Goal: Task Accomplishment & Management: Complete application form

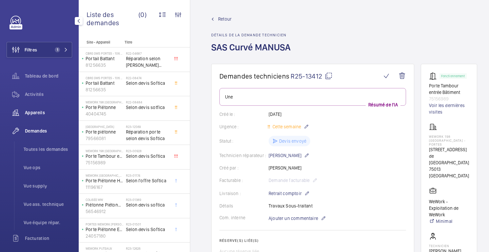
click at [32, 113] on font "Appareils" at bounding box center [35, 112] width 20 height 5
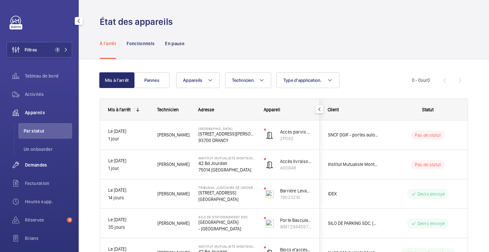
click at [36, 166] on font "Demandes" at bounding box center [36, 165] width 22 height 5
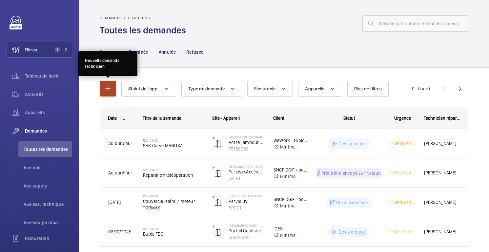
click at [105, 87] on mat-icon "button" at bounding box center [108, 89] width 8 height 8
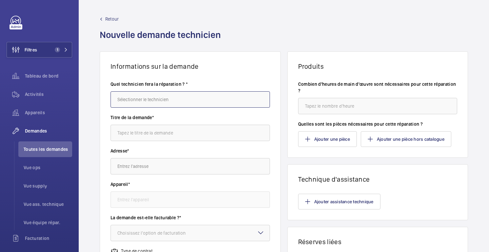
click at [156, 104] on input "text" at bounding box center [189, 99] width 159 height 16
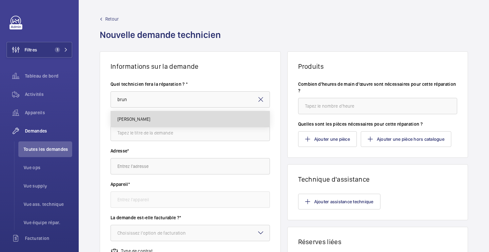
click at [147, 117] on mat-option "[PERSON_NAME]" at bounding box center [190, 119] width 159 height 16
type input "[PERSON_NAME]"
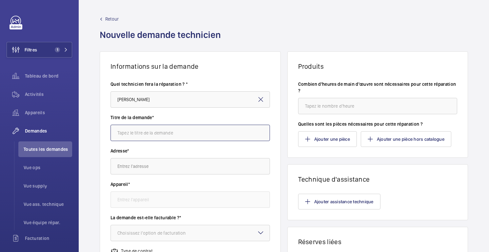
click at [141, 136] on input "text" at bounding box center [189, 133] width 159 height 16
type input "Porte tambour MANUSA"
click at [134, 163] on input "text" at bounding box center [189, 166] width 159 height 16
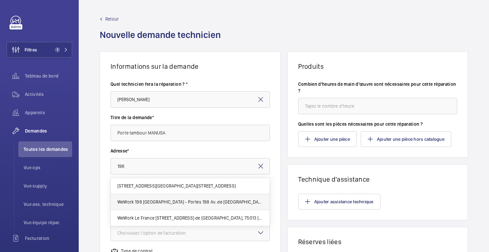
click at [166, 206] on mat-option "WeWork 198 France - Portes 198 Av. de France, 75013 PARIS" at bounding box center [190, 202] width 159 height 16
type input "WeWork 198 France - Portes 198 Av. de France, 75013 PARIS"
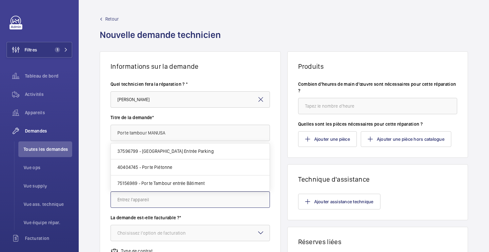
click at [157, 203] on input "text" at bounding box center [189, 200] width 159 height 16
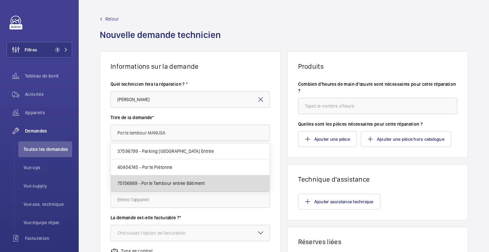
click at [159, 184] on font "75156989 - Porte Tambour entrée Bâtiment" at bounding box center [160, 183] width 87 height 5
type input "75156989 - Porte Tambour entrée Bâtiment"
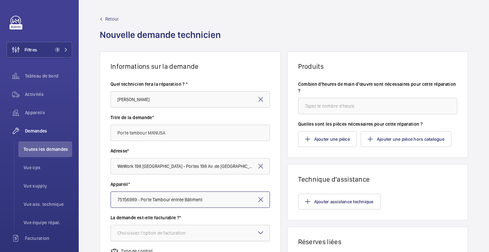
click at [178, 229] on div at bounding box center [190, 233] width 159 height 16
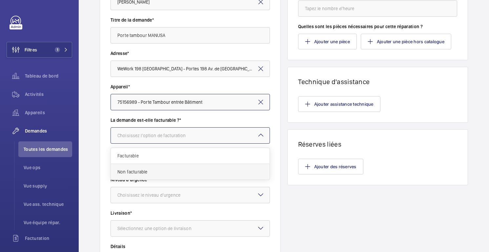
scroll to position [101, 0]
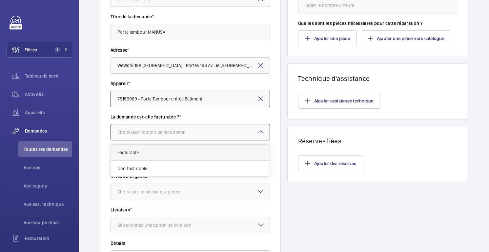
click at [148, 152] on span "Facturable" at bounding box center [190, 152] width 146 height 7
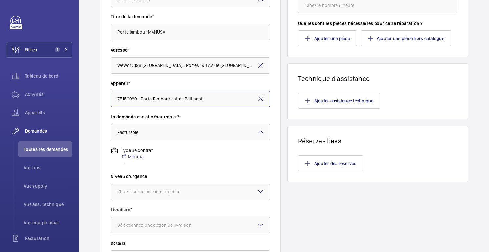
click at [145, 193] on font "Choisissez le niveau d'urgence" at bounding box center [148, 191] width 63 height 5
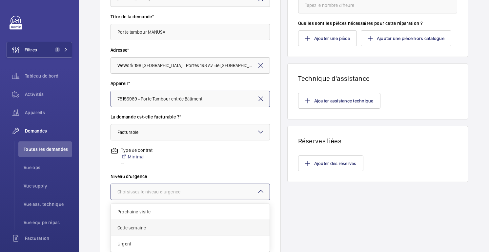
click at [137, 232] on div "Cette semaine" at bounding box center [190, 228] width 159 height 16
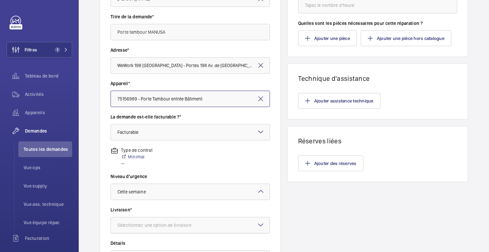
click at [139, 229] on div at bounding box center [190, 226] width 159 height 16
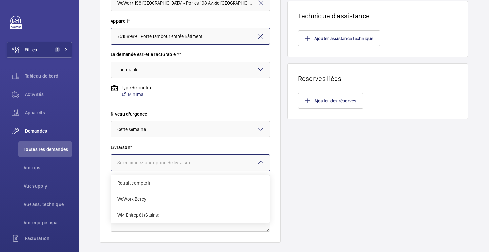
scroll to position [167, 0]
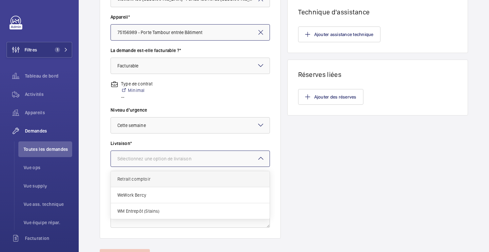
click at [144, 181] on span "Retrait comptoir" at bounding box center [190, 179] width 146 height 7
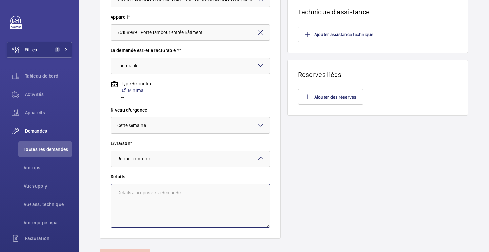
click at [142, 195] on textarea at bounding box center [189, 206] width 159 height 44
type textarea "Travaux Sous-traitant"
click at [300, 173] on div "Produits Combien d'heures de main d'œuvre sont nécessaires pour cette réparatio…" at bounding box center [377, 61] width 181 height 355
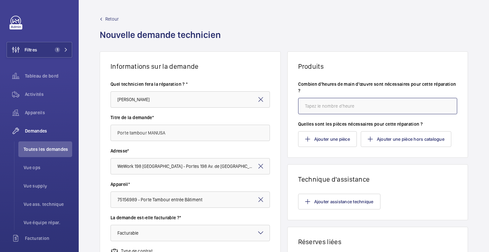
click at [313, 105] on input "number" at bounding box center [377, 106] width 159 height 16
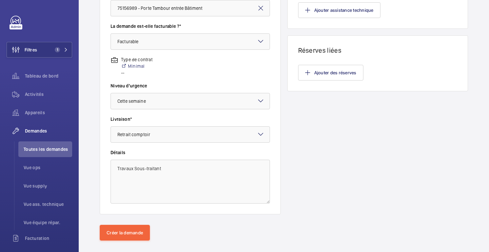
scroll to position [201, 0]
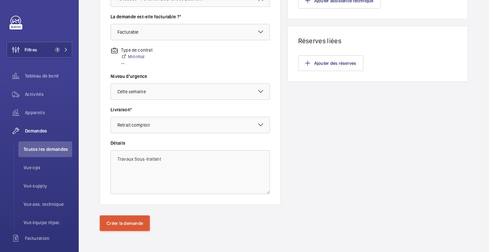
type input "1"
click at [127, 221] on font "Créer la demande" at bounding box center [125, 223] width 36 height 5
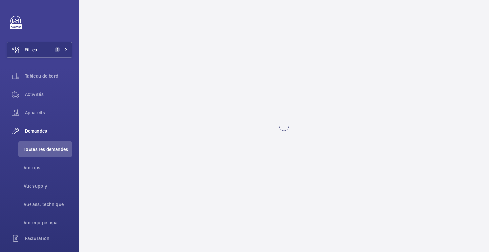
scroll to position [0, 0]
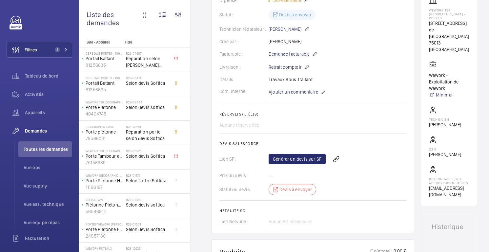
scroll to position [127, 0]
click at [304, 160] on font "Générer un devis sur SF" at bounding box center [297, 158] width 49 height 5
click at [354, 159] on span "Rafraichir la page" at bounding box center [350, 159] width 42 height 8
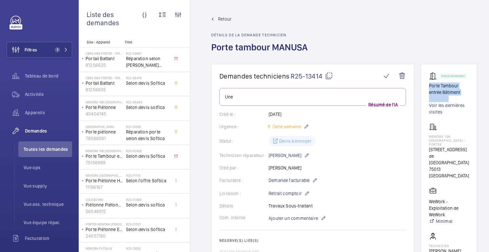
drag, startPoint x: 449, startPoint y: 99, endPoint x: 427, endPoint y: 87, distance: 25.4
click at [427, 87] on wm-front-card "Fonctionnement Porte Tambour entrée Bâtiment 75156989 Voir les dernières visite…" at bounding box center [449, 198] width 56 height 269
copy div "Porte Tambour entrée Bâtiment 75156989"
click at [435, 167] on font "75013 [GEOGRAPHIC_DATA]" at bounding box center [449, 173] width 40 height 12
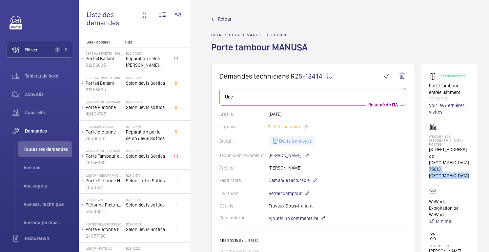
click at [435, 167] on font "75013 [GEOGRAPHIC_DATA]" at bounding box center [449, 173] width 40 height 12
copy wm-front-card-body "75013 [GEOGRAPHIC_DATA]"
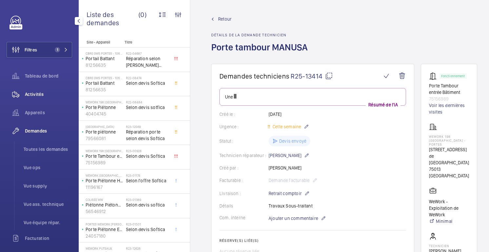
click at [29, 92] on font "Activités" at bounding box center [34, 94] width 19 height 5
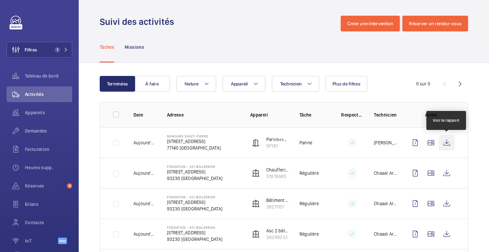
click at [448, 143] on wm-front-icon-button at bounding box center [447, 143] width 16 height 16
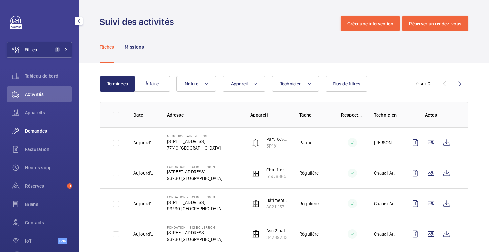
click at [41, 133] on font "Demandes" at bounding box center [36, 130] width 22 height 5
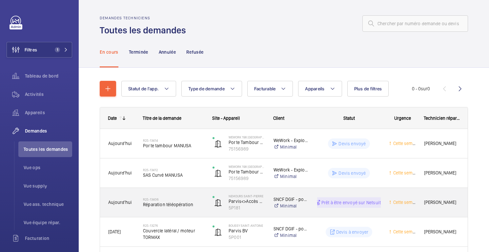
click at [337, 211] on div "Prêt à être envoyé sur Netsuite" at bounding box center [344, 203] width 71 height 24
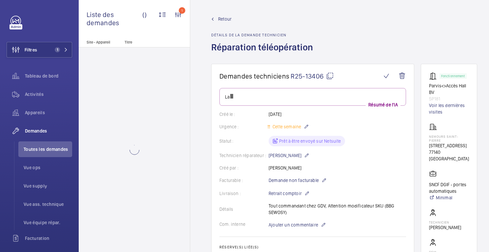
scroll to position [5, 0]
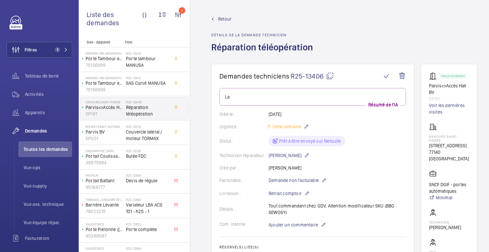
click at [224, 20] on font "Retour" at bounding box center [224, 18] width 13 height 5
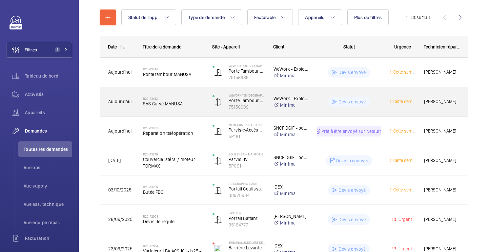
scroll to position [82, 0]
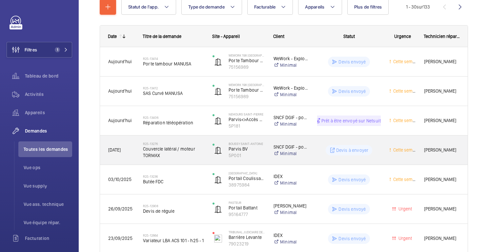
click at [339, 138] on div "Devis à envoyer" at bounding box center [345, 150] width 72 height 29
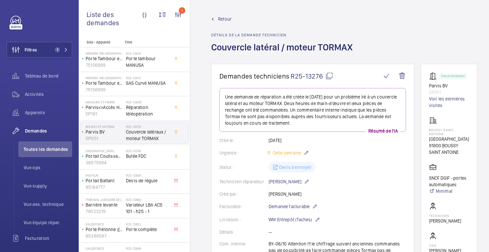
click at [328, 77] on mat-icon at bounding box center [329, 76] width 8 height 8
